Goal: Book appointment/travel/reservation

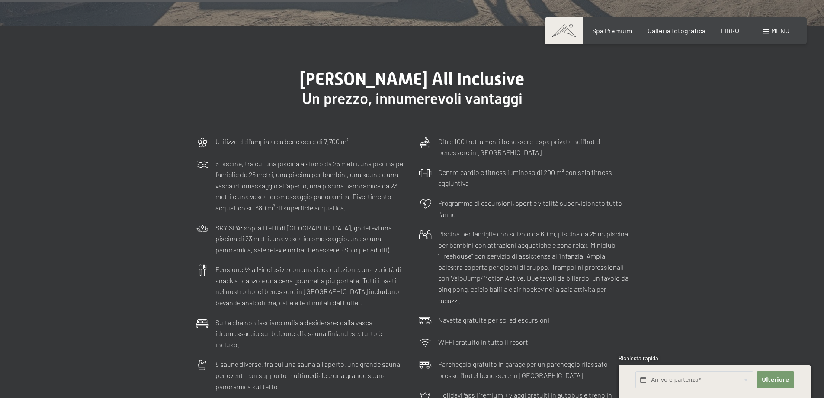
scroll to position [2510, 0]
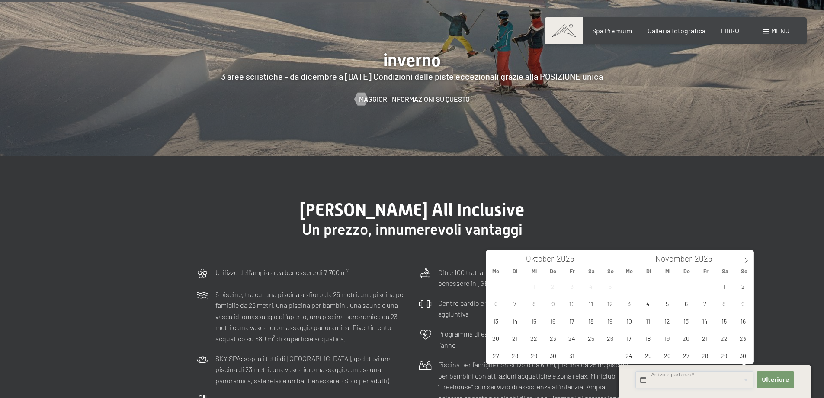
click at [689, 381] on input "text" at bounding box center [695, 380] width 118 height 18
click at [631, 339] on span "17" at bounding box center [629, 337] width 17 height 17
click at [685, 338] on span "20" at bounding box center [686, 337] width 17 height 17
type input "Mo. 17.11.2025 - Do. 20.11.2025"
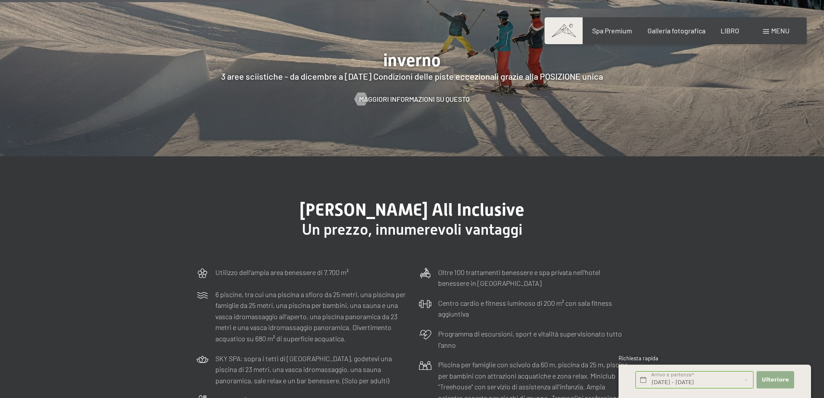
click at [778, 380] on font "Ulteriore" at bounding box center [775, 379] width 27 height 6
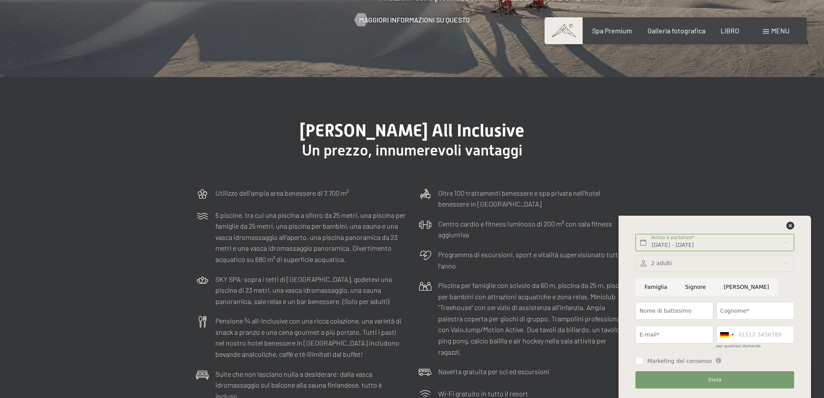
scroll to position [2683, 0]
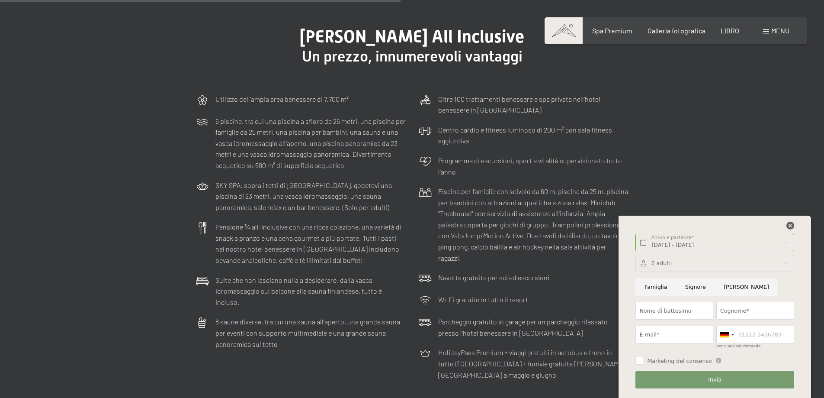
click at [789, 225] on icon at bounding box center [791, 226] width 8 height 8
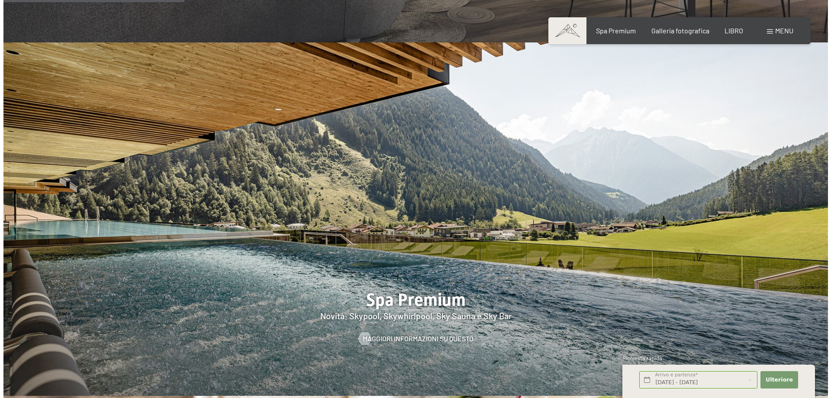
scroll to position [995, 0]
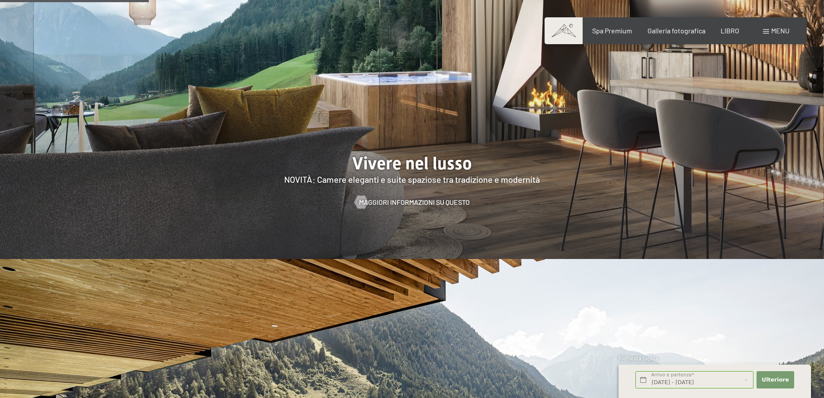
click at [768, 29] on div "menu" at bounding box center [776, 31] width 26 height 10
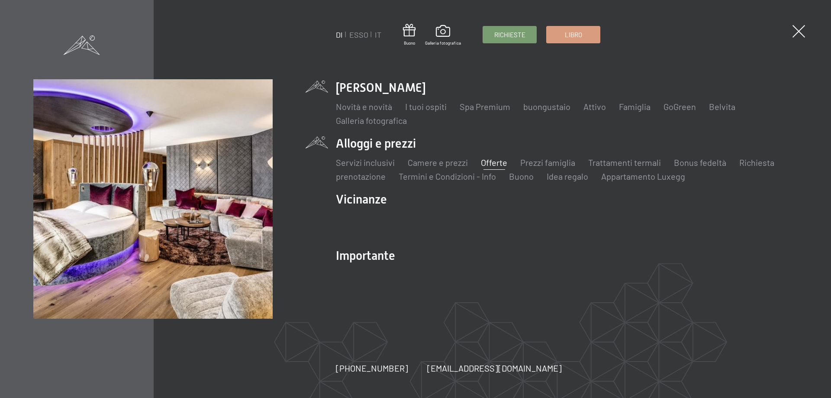
click at [491, 158] on font "Offerte" at bounding box center [494, 162] width 26 height 10
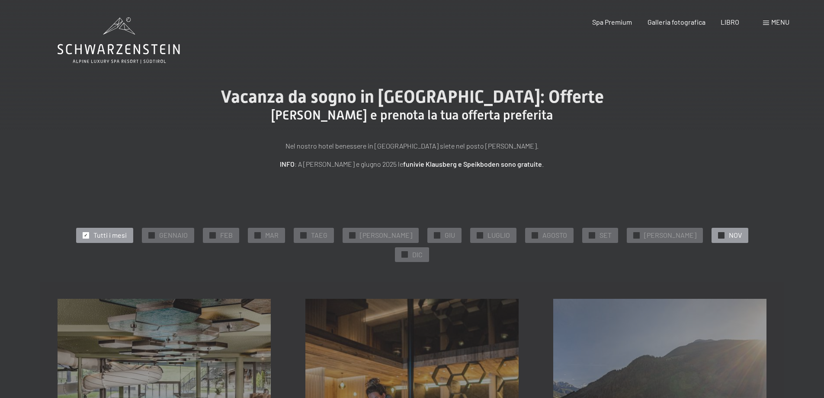
click at [720, 238] on span "✓" at bounding box center [721, 235] width 3 height 6
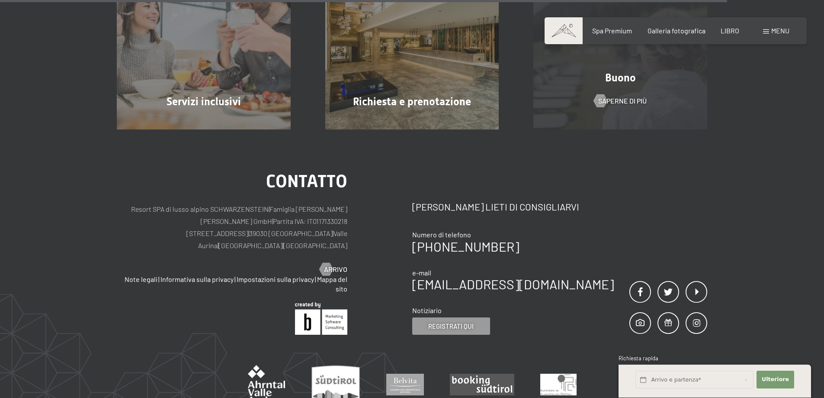
scroll to position [909, 0]
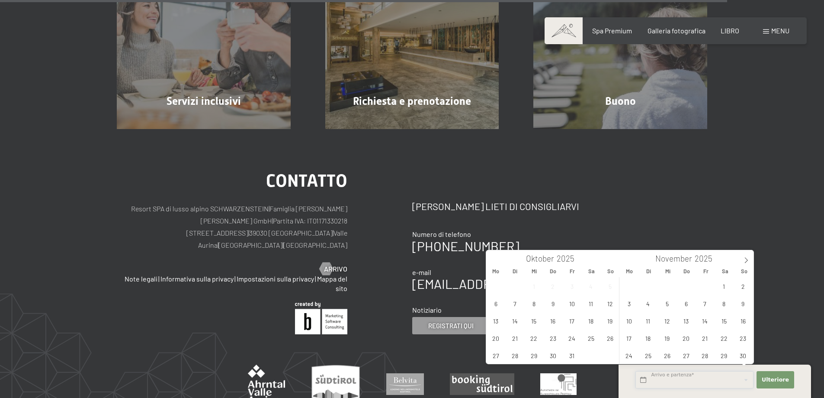
click at [703, 376] on input "text" at bounding box center [695, 380] width 118 height 18
click at [629, 337] on span "17" at bounding box center [629, 337] width 17 height 17
click at [684, 338] on span "20" at bounding box center [686, 337] width 17 height 17
type input "Mo. 17.11.2025 - Do. 20.11.2025"
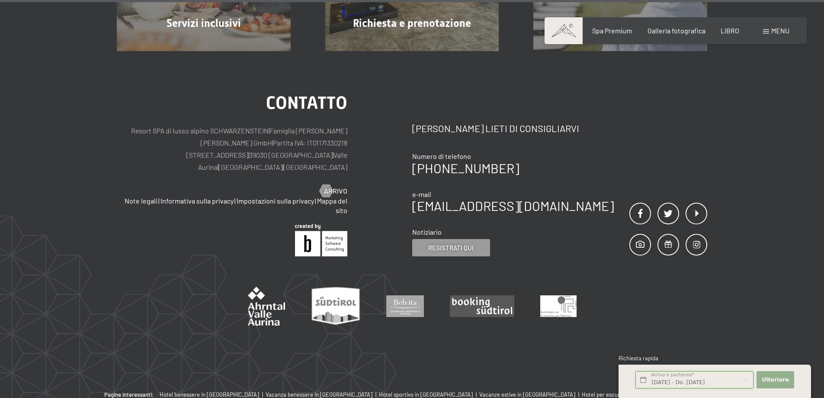
scroll to position [1030, 0]
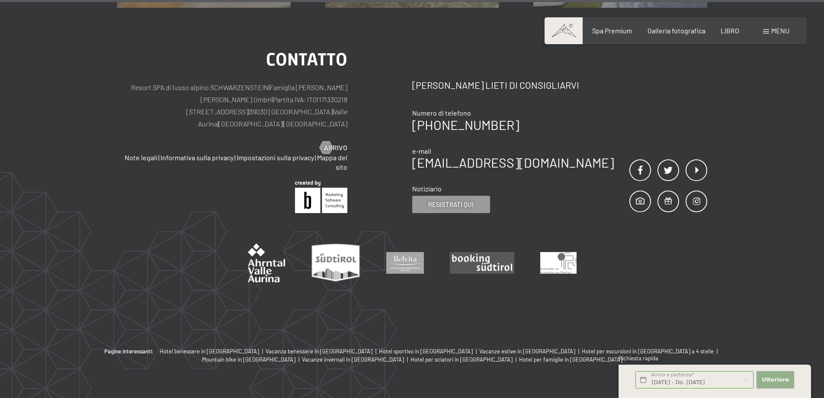
click at [776, 373] on button "Ulteriore Nascondi i campi dell'indirizzo" at bounding box center [775, 380] width 37 height 18
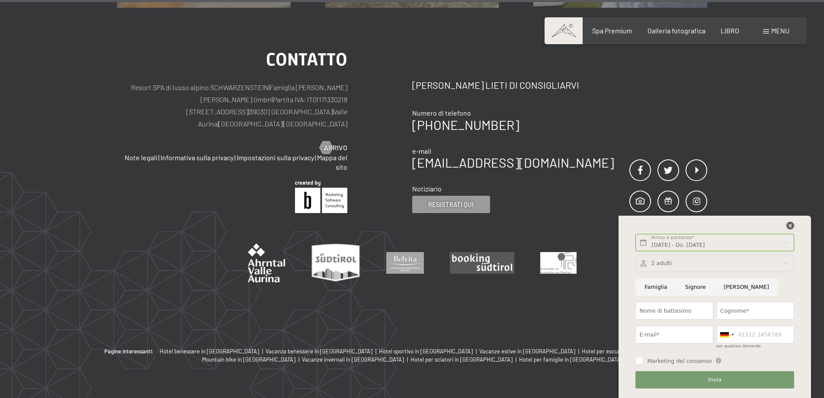
click at [787, 223] on icon at bounding box center [791, 226] width 8 height 8
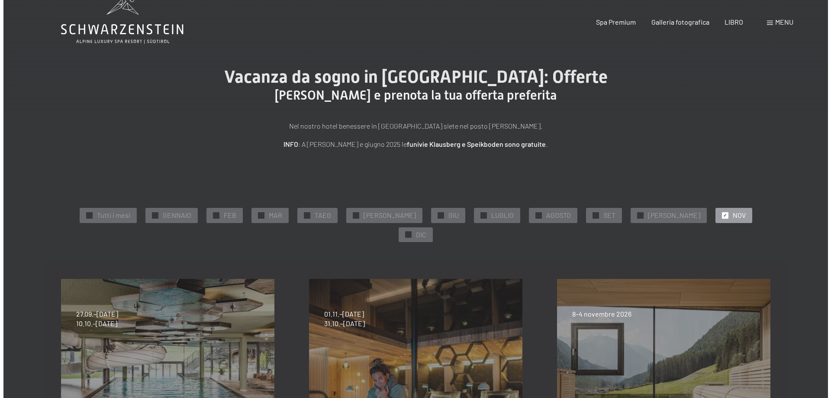
scroll to position [0, 0]
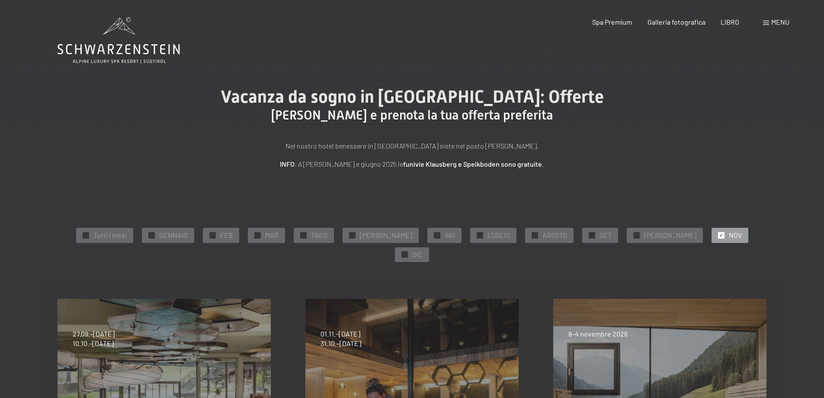
click at [765, 22] on span at bounding box center [766, 23] width 6 height 4
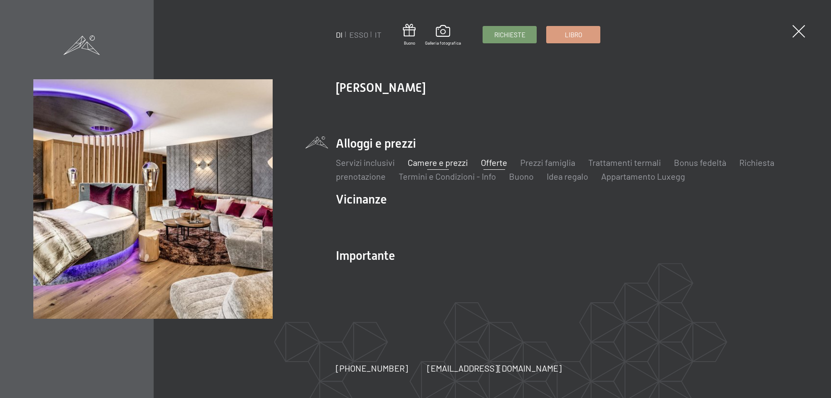
click at [422, 163] on font "Camere e prezzi" at bounding box center [438, 162] width 60 height 10
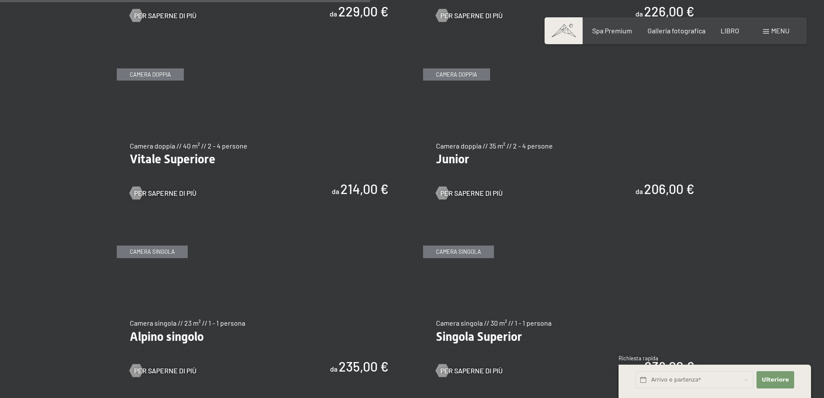
scroll to position [1255, 0]
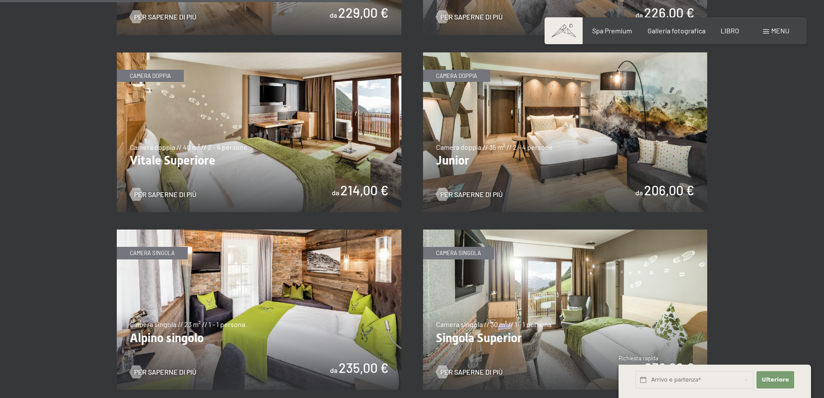
click at [580, 118] on img at bounding box center [565, 132] width 285 height 160
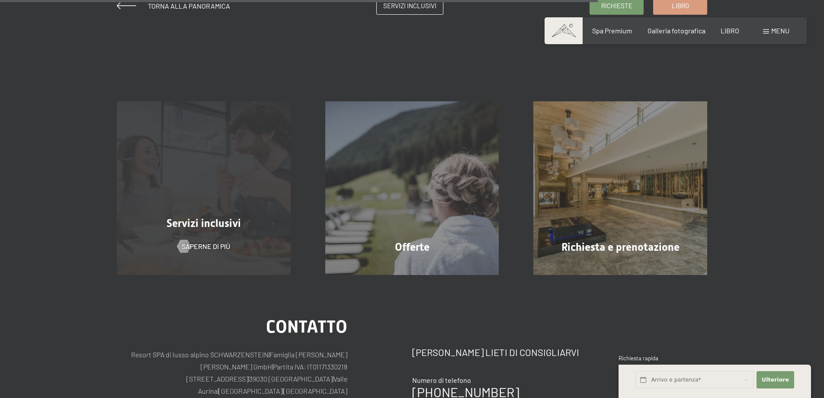
scroll to position [822, 0]
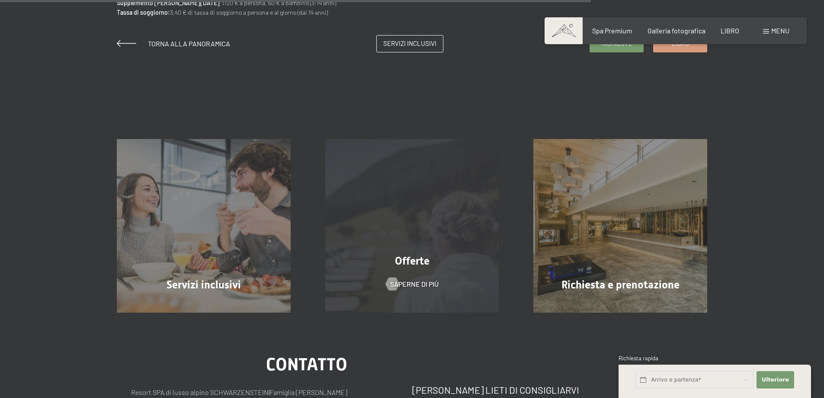
click at [419, 248] on div "Offerte Saperne di più" at bounding box center [412, 226] width 209 height 174
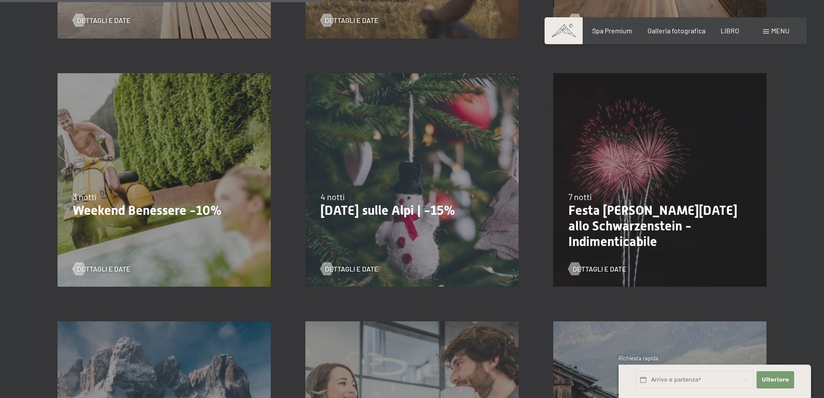
scroll to position [736, 0]
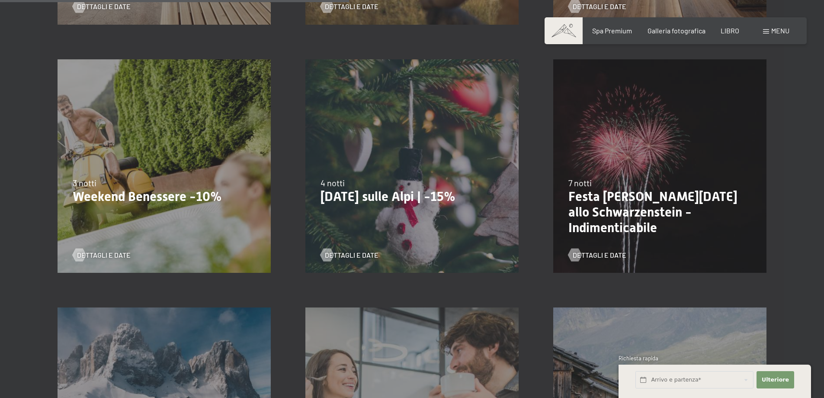
click at [132, 149] on div "13.11.–01.12.2025 11.12.–22.12.2025 15.01.–26.01.2026 12.03.–23.03.2026 14.05.–…" at bounding box center [164, 166] width 248 height 248
click at [108, 251] on font "Dettagli e date" at bounding box center [113, 255] width 54 height 8
